Goal: Information Seeking & Learning: Learn about a topic

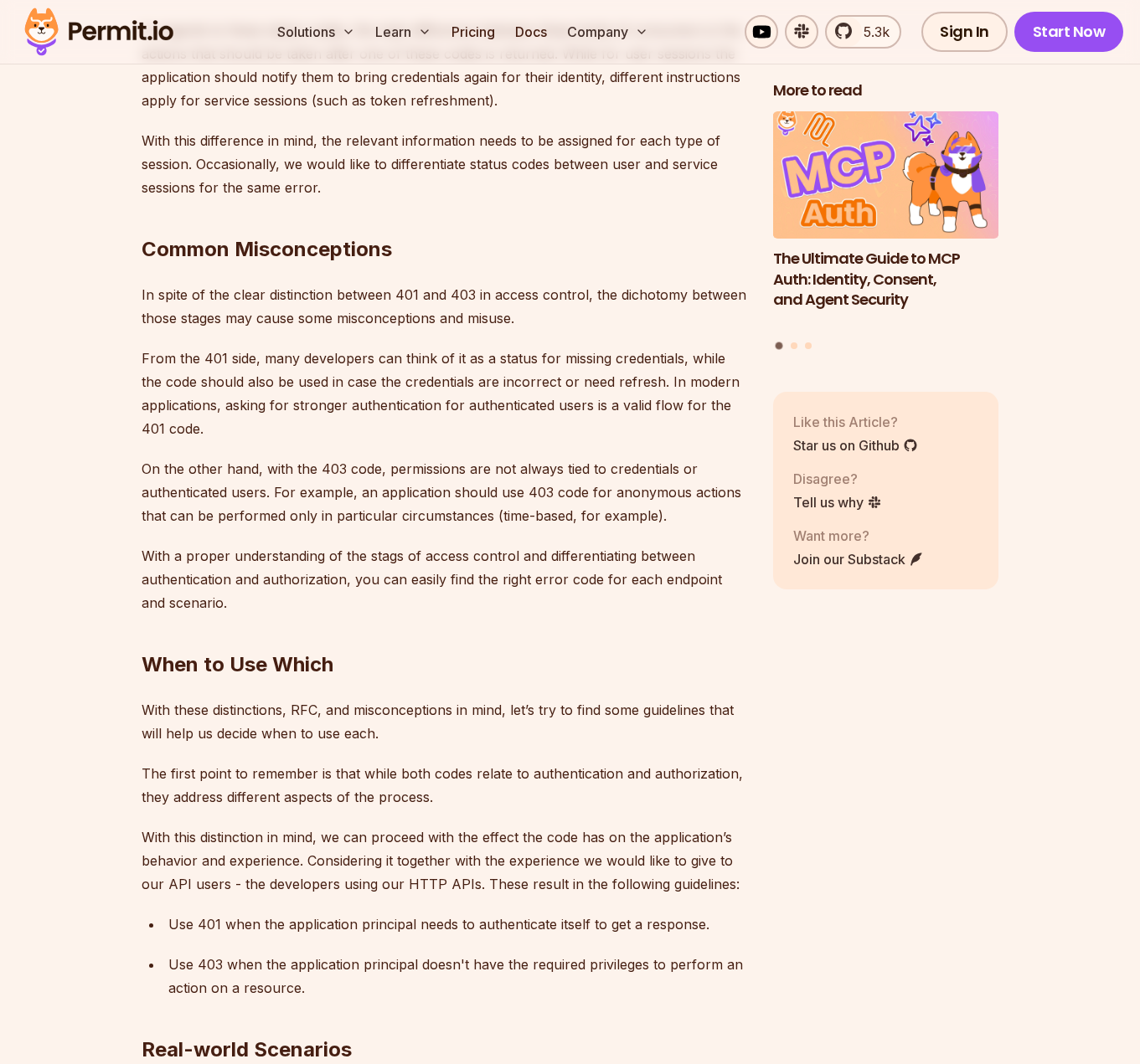
scroll to position [4606, 0]
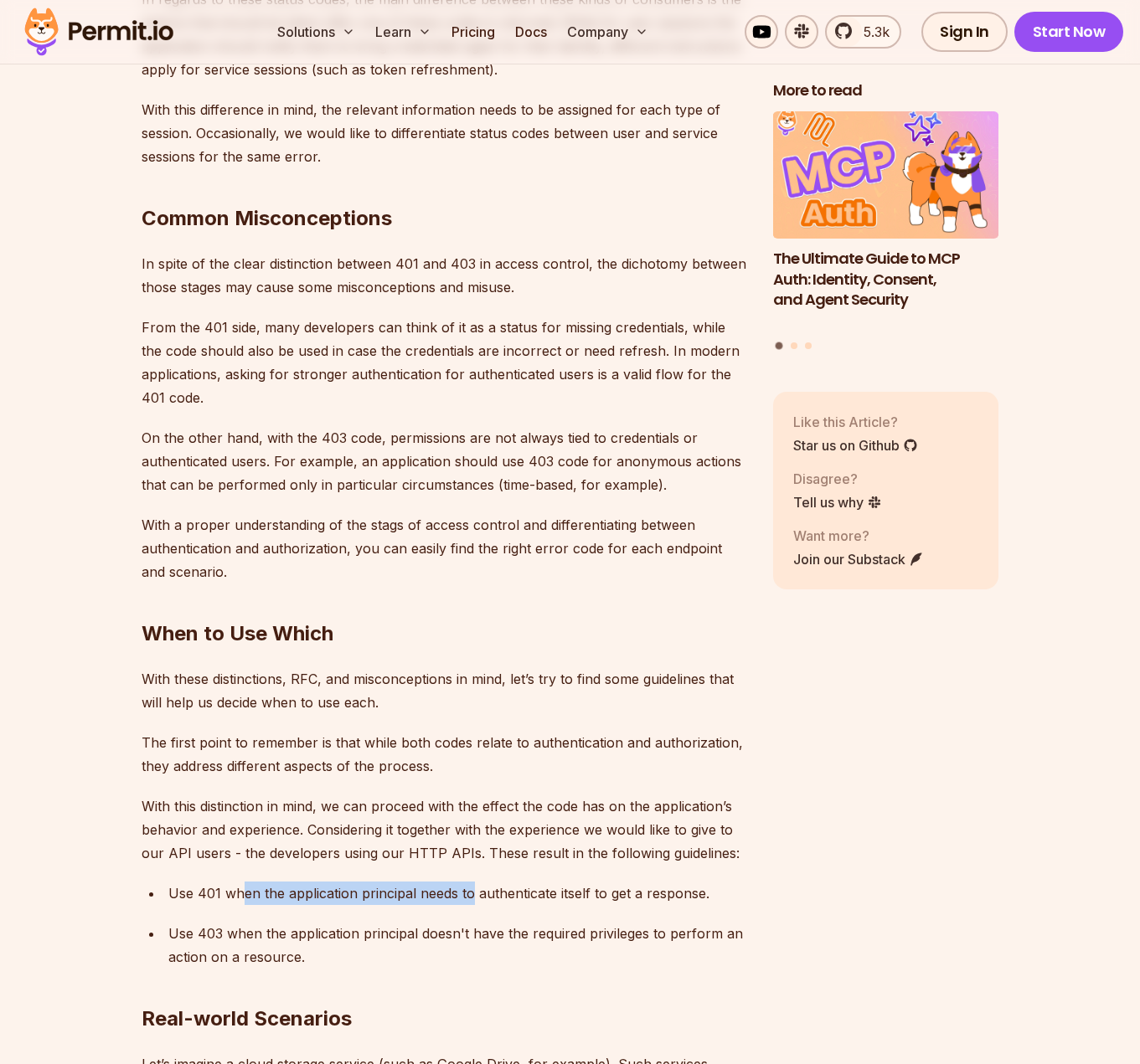
drag, startPoint x: 243, startPoint y: 847, endPoint x: 473, endPoint y: 857, distance: 230.2
click at [473, 882] on p "Use 401 when the application principal needs to authenticate itself to get a re…" at bounding box center [457, 893] width 578 height 23
drag, startPoint x: 558, startPoint y: 850, endPoint x: 662, endPoint y: 863, distance: 104.8
click at [662, 882] on ul "Use 401 when the application principal needs to authenticate itself to get a re…" at bounding box center [444, 925] width 605 height 87
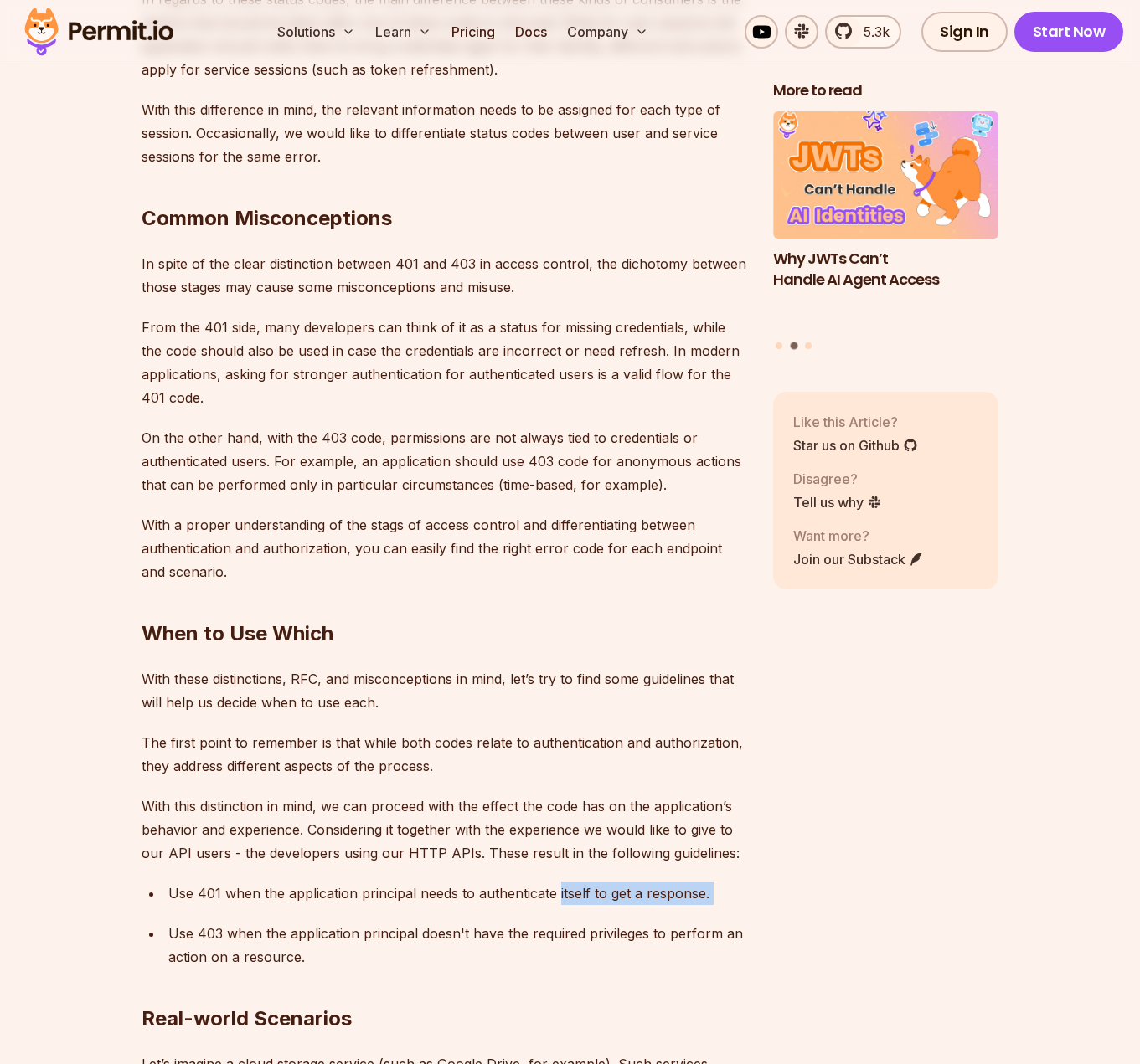
click at [663, 882] on ul "Use 401 when the application principal needs to authenticate itself to get a re…" at bounding box center [444, 925] width 605 height 87
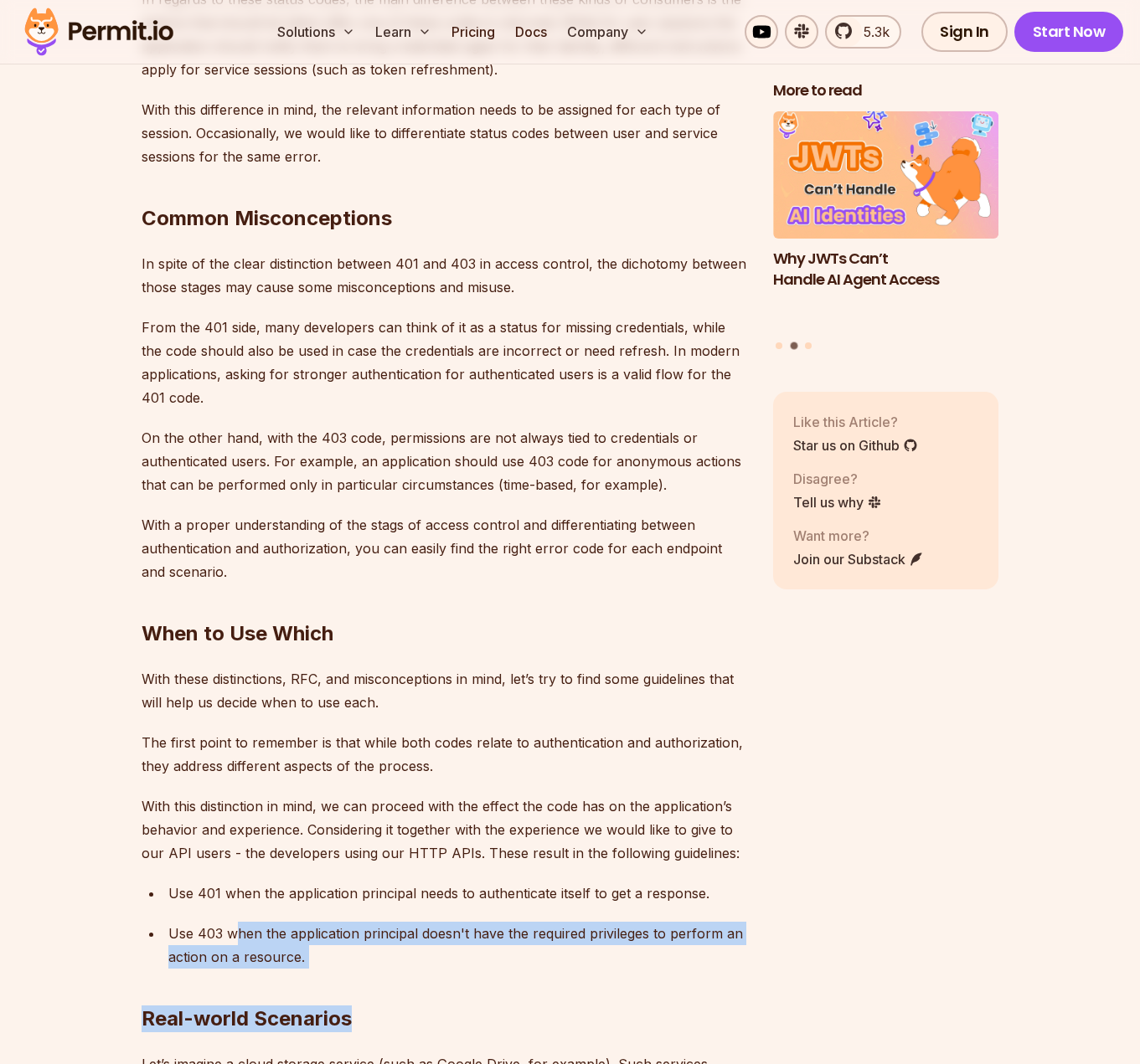
drag, startPoint x: 279, startPoint y: 895, endPoint x: 573, endPoint y: 923, distance: 295.3
click at [573, 939] on h2 "Real-world Scenarios" at bounding box center [444, 985] width 605 height 93
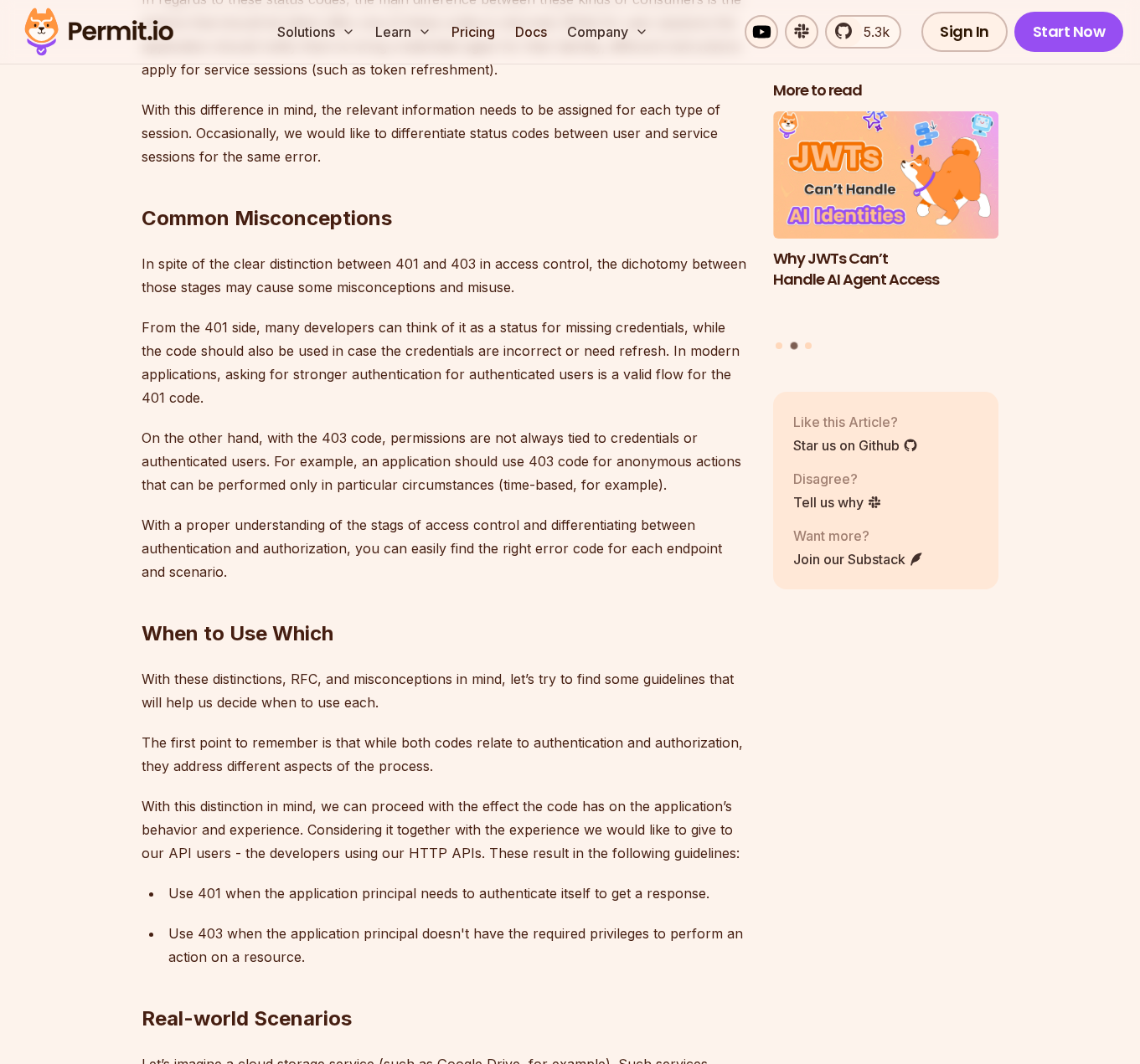
click at [207, 922] on p "Use 403 when the application principal doesn't have the required privileges to …" at bounding box center [457, 945] width 578 height 47
